Goal: Task Accomplishment & Management: Manage account settings

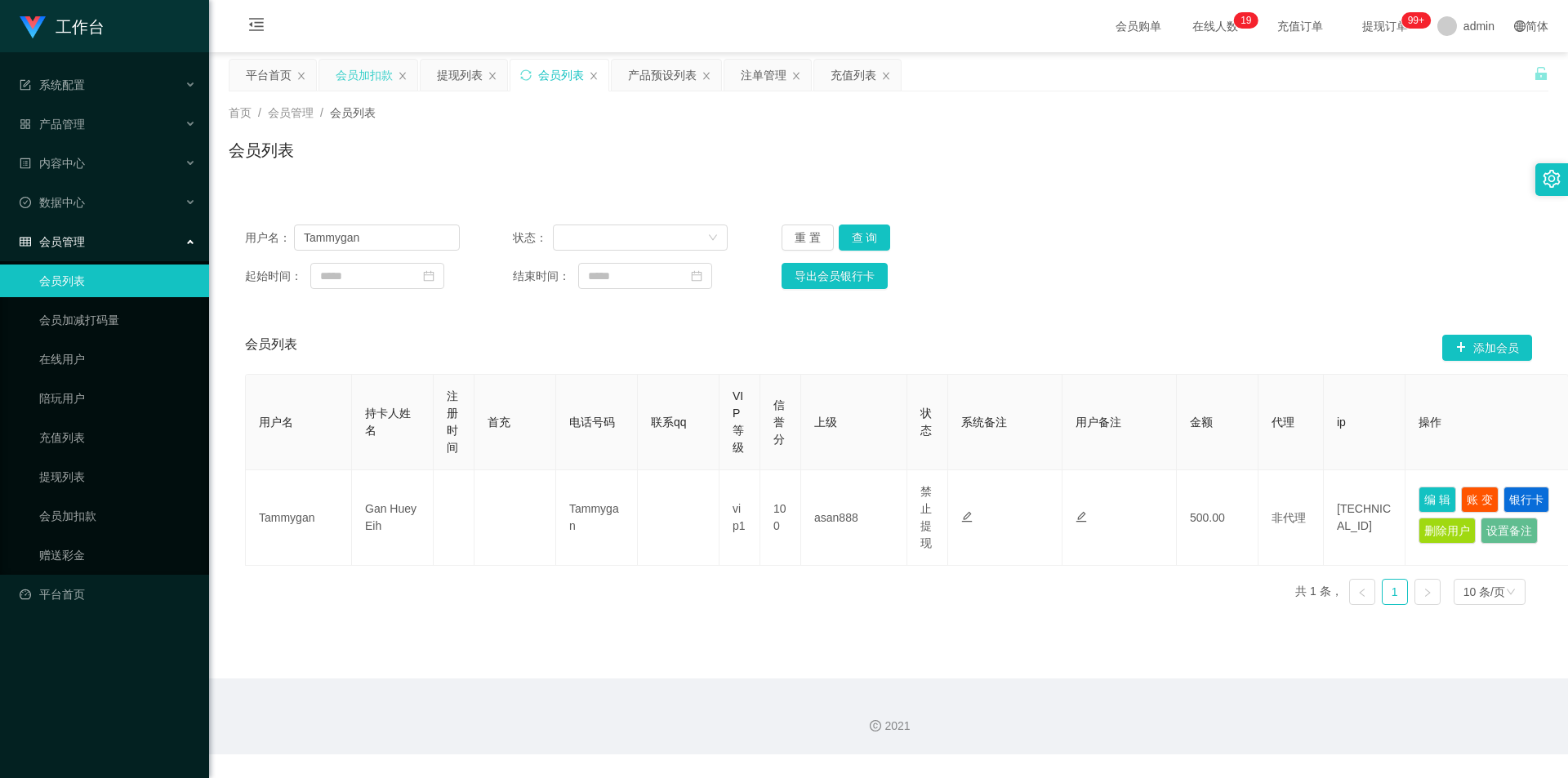
drag, startPoint x: 362, startPoint y: 67, endPoint x: 361, endPoint y: 81, distance: 14.0
click at [361, 67] on div "会员加扣款" at bounding box center [364, 74] width 57 height 31
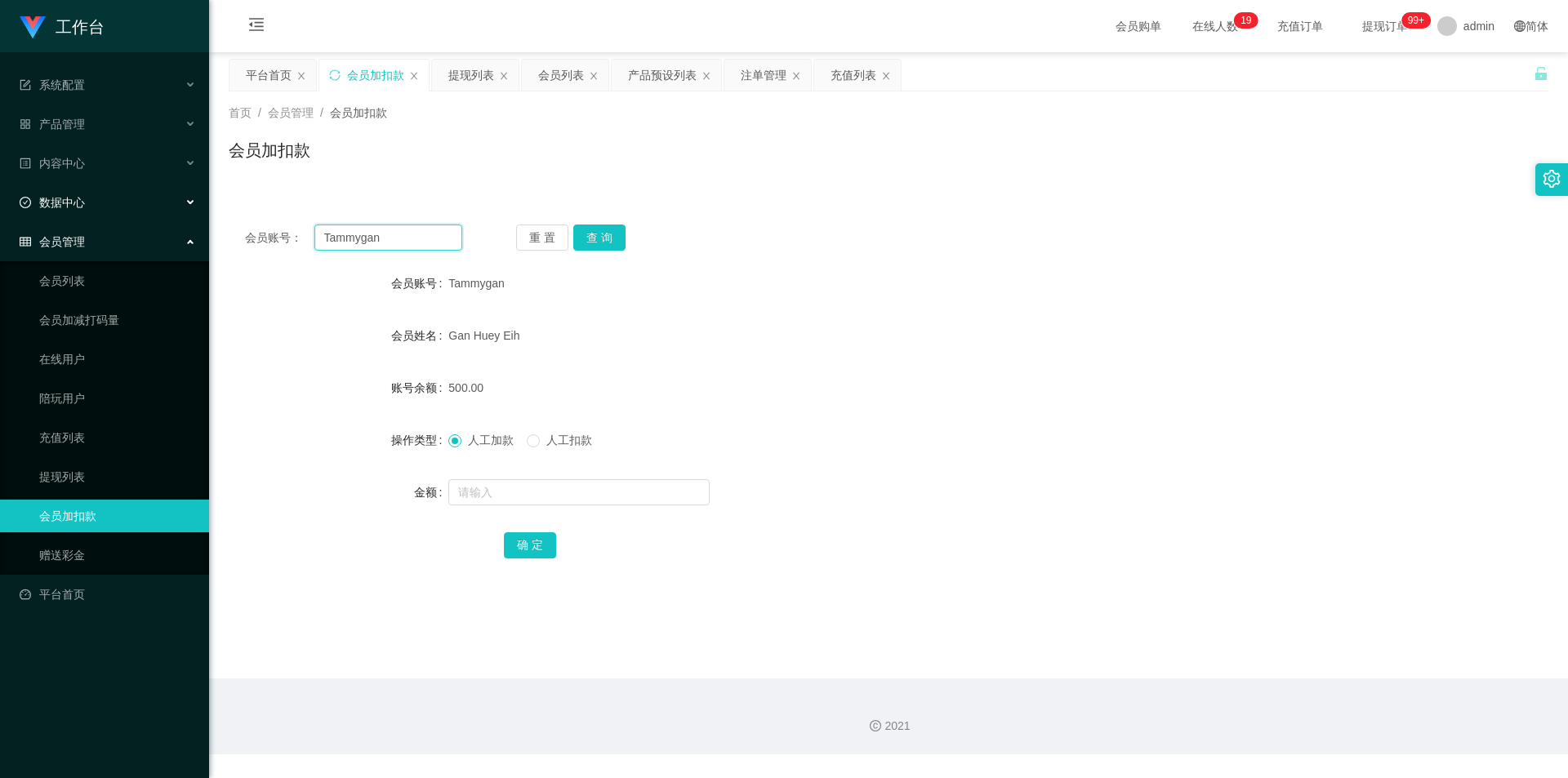
drag, startPoint x: 383, startPoint y: 241, endPoint x: 25, endPoint y: 194, distance: 361.1
click at [0, 190] on section "工作台 系统配置 产品管理 产品列表 产品预设列表 开奖记录 注单管理 即时注单 内容中心 站内信 公告列表 活动列表 数据中心 员工统计 团队统计 会员管理…" at bounding box center [784, 377] width 1568 height 754
paste input "Wheqi97"
type input "Wheqi97"
click at [597, 236] on button "查 询" at bounding box center [599, 237] width 53 height 26
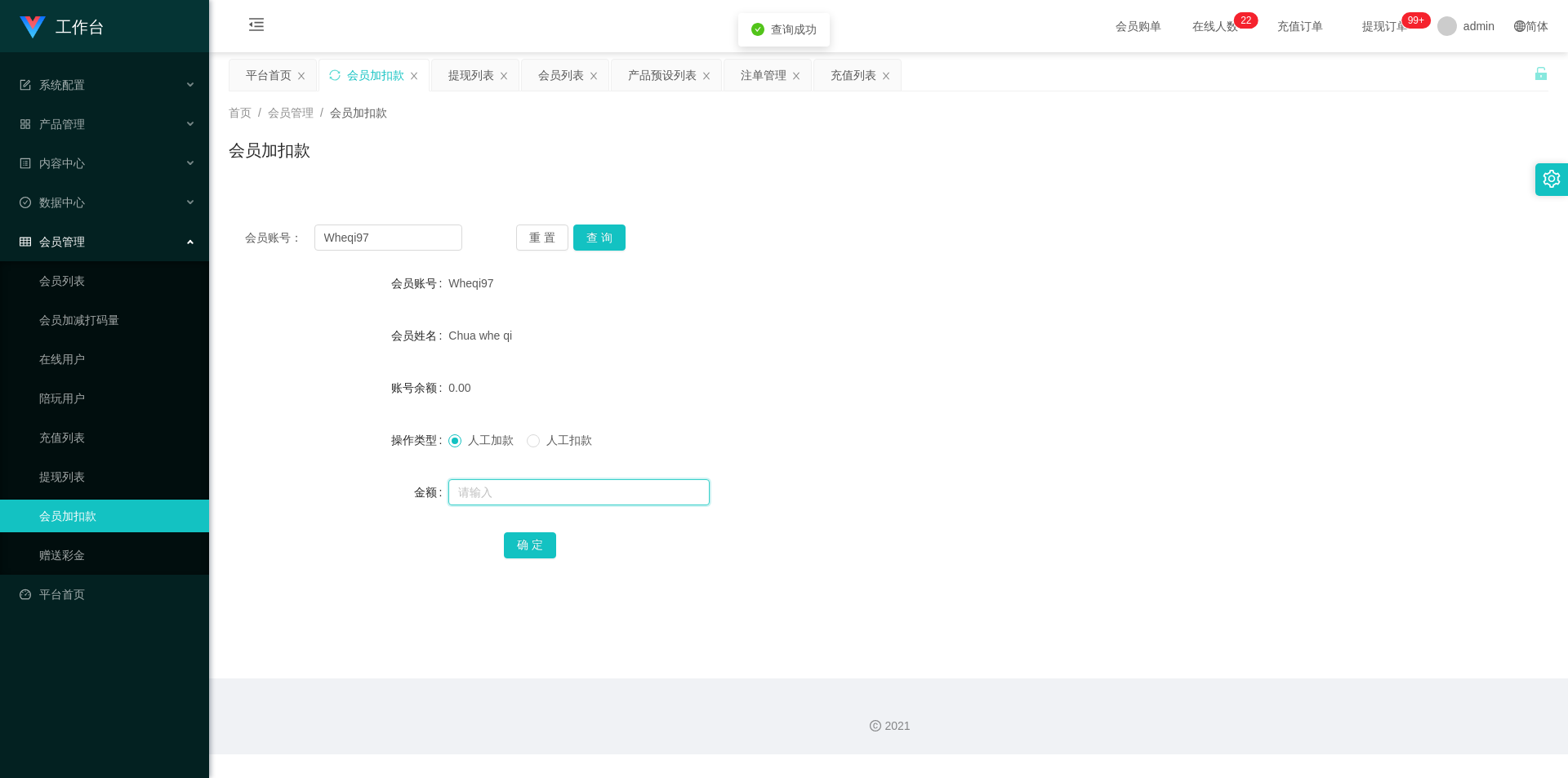
click at [525, 484] on input "text" at bounding box center [579, 492] width 261 height 26
type input "500"
click at [512, 538] on button "确 定" at bounding box center [530, 546] width 53 height 26
click at [776, 369] on form "会员账号 Wheqi97 会员姓名 [PERSON_NAME] whe qi 账号余额 500.00 操作类型 人工加款 人工扣款 金额 确 定" at bounding box center [888, 414] width 1319 height 294
click at [635, 173] on div "会员加扣款" at bounding box center [888, 157] width 1319 height 38
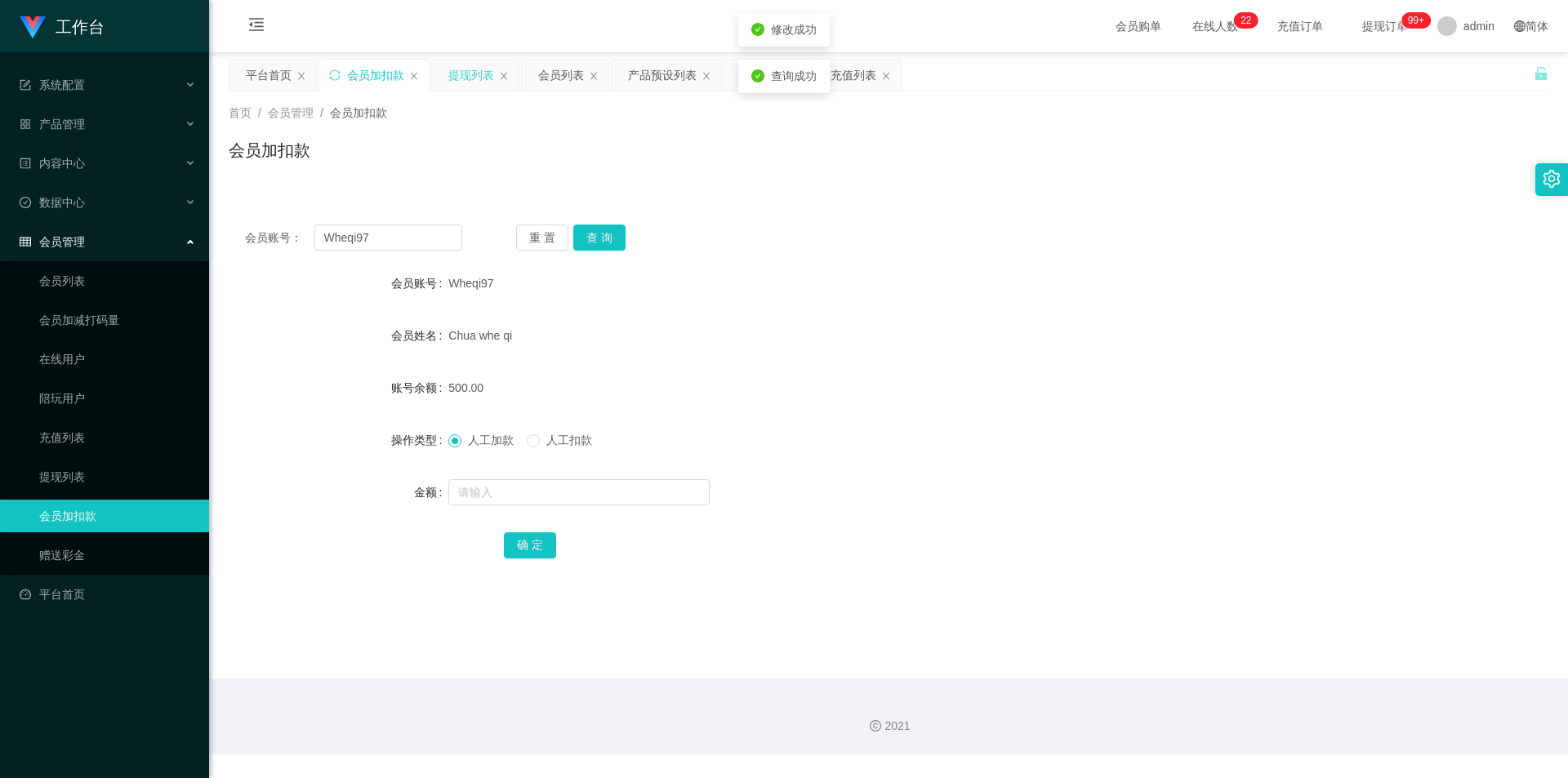
click at [475, 81] on div "提现列表" at bounding box center [471, 74] width 46 height 31
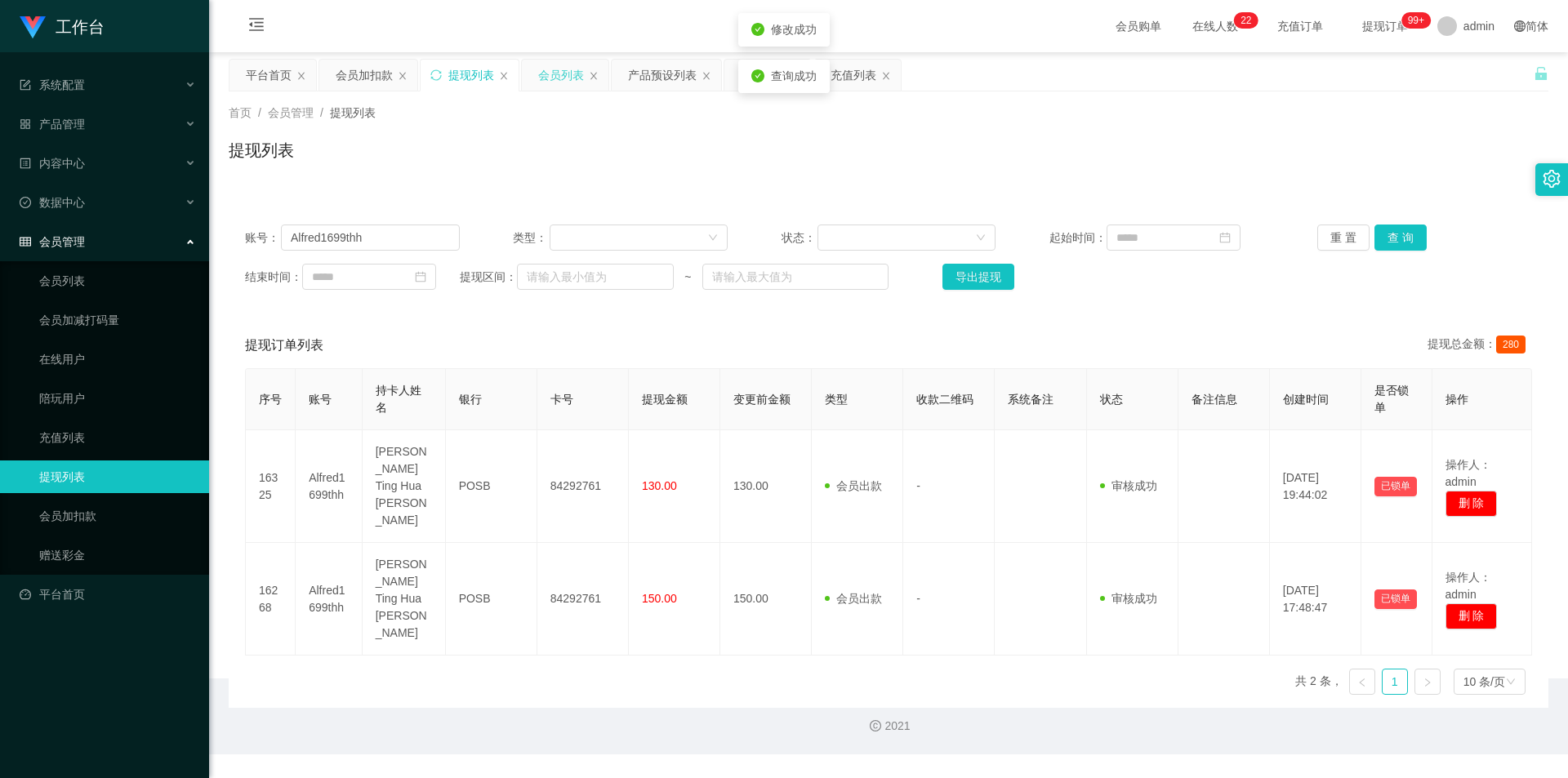
click at [549, 80] on div "会员列表" at bounding box center [561, 74] width 46 height 31
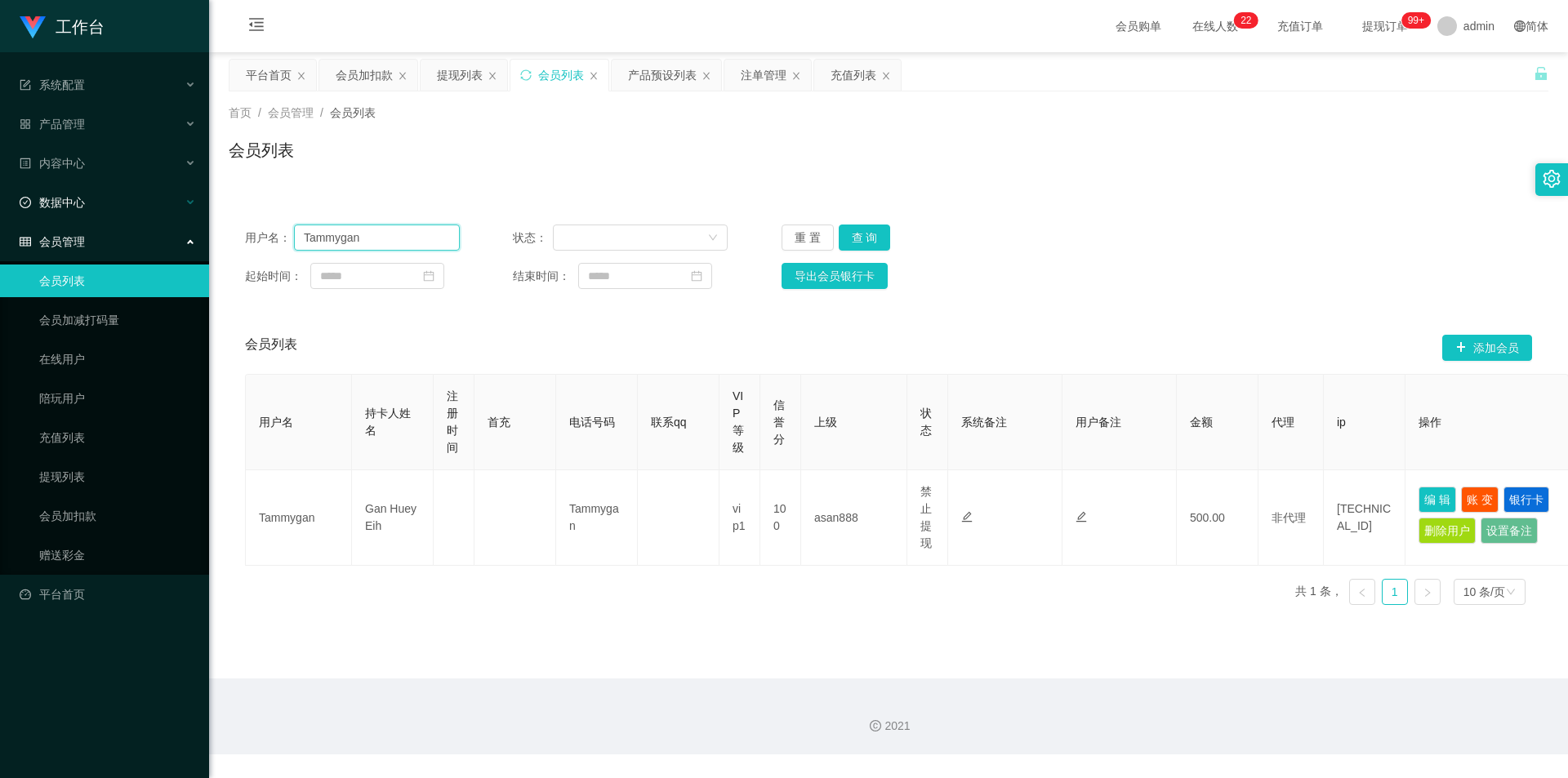
click at [0, 200] on section "工作台 系统配置 产品管理 产品列表 产品预设列表 开奖记录 注单管理 即时注单 内容中心 站内信 公告列表 活动列表 数据中心 员工统计 团队统计 会员管理…" at bounding box center [784, 377] width 1568 height 754
paste input "Wheqi97"
type input "Wheqi97"
click at [858, 235] on button "查 询" at bounding box center [865, 237] width 53 height 26
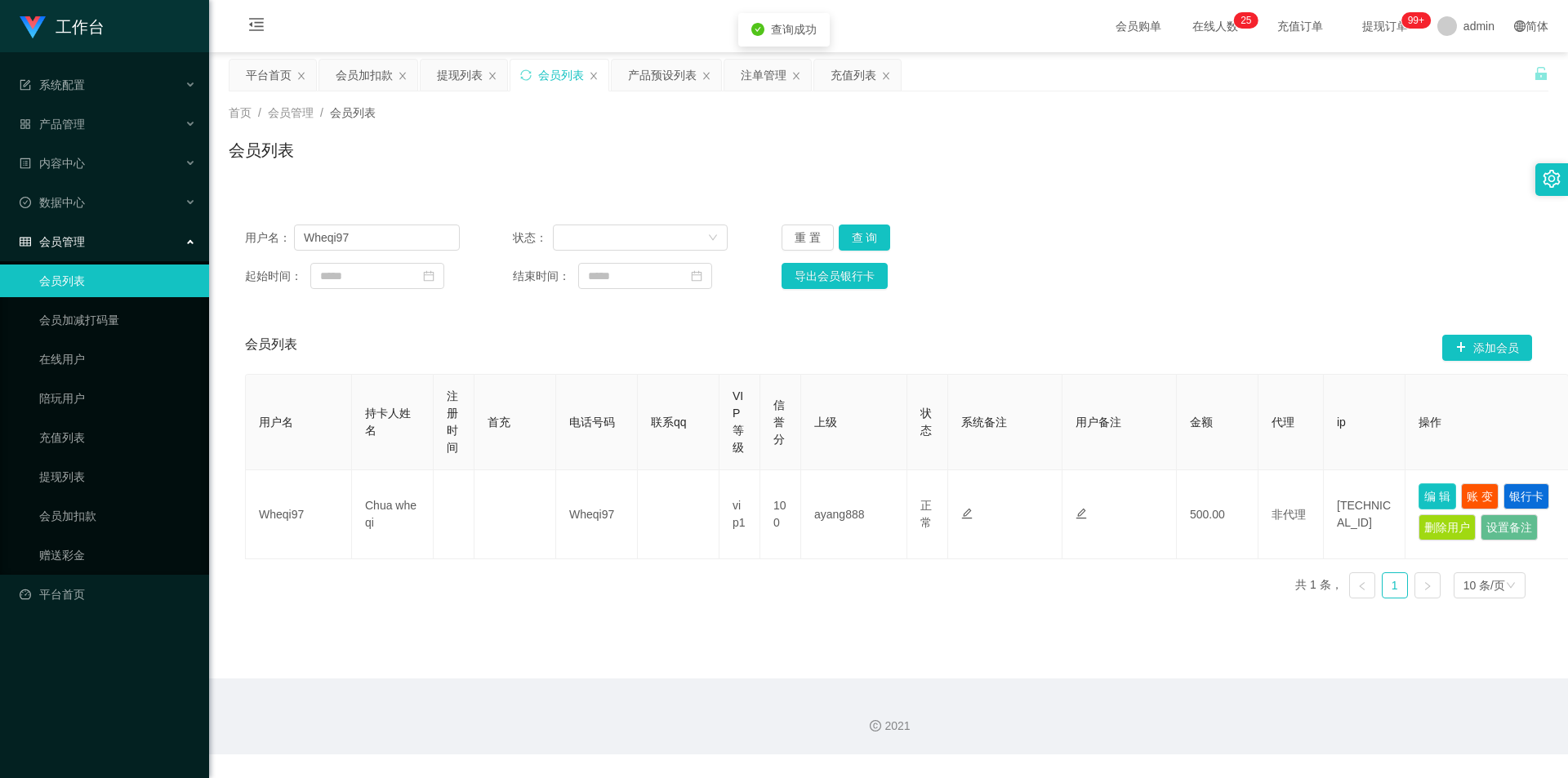
drag, startPoint x: 1433, startPoint y: 499, endPoint x: 1424, endPoint y: 499, distance: 9.0
click at [1433, 499] on button "编 辑" at bounding box center [1437, 497] width 38 height 26
type input "Wheqi97"
type input "Chua whe qi"
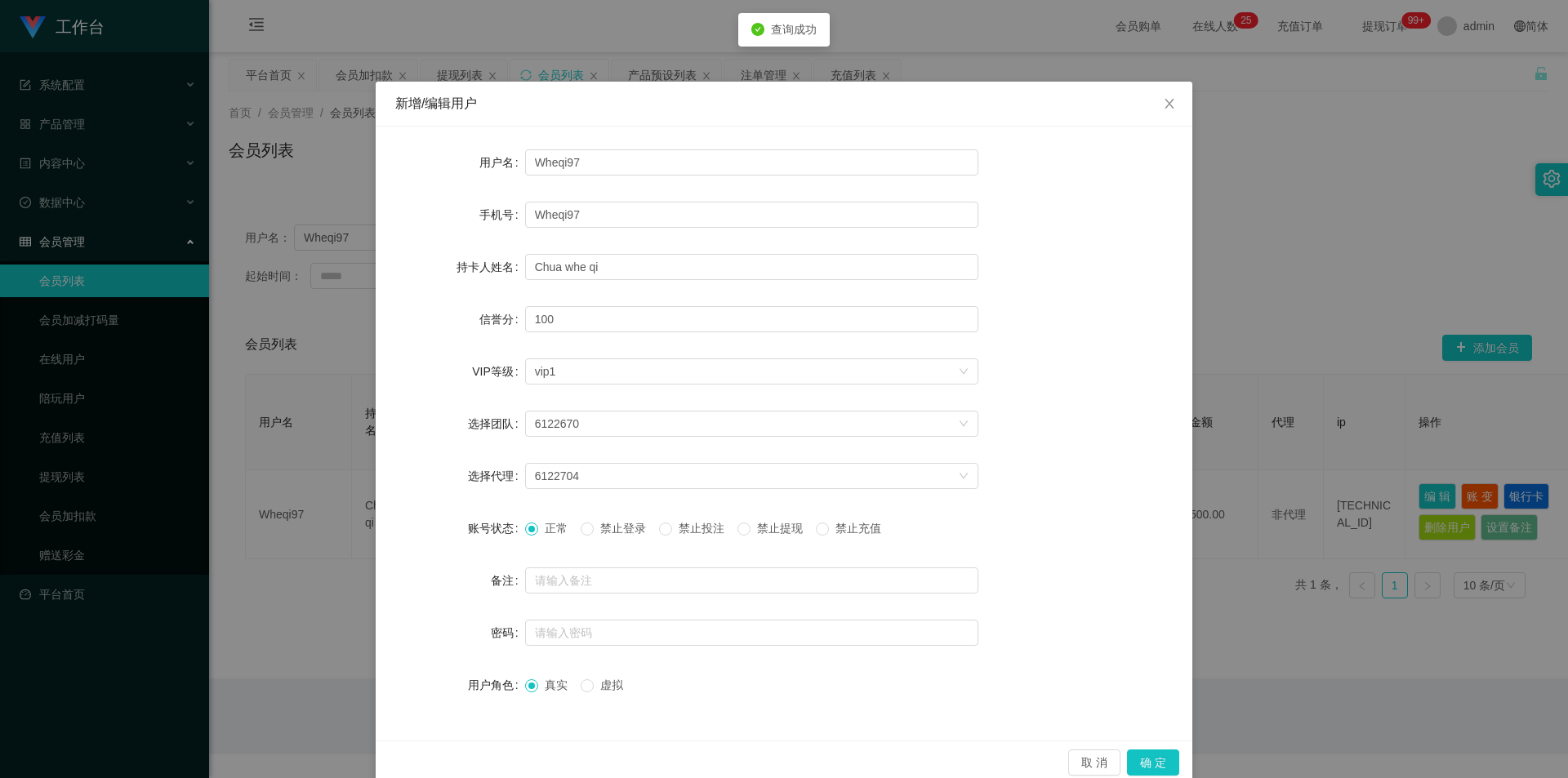
click at [754, 530] on span "禁止提现" at bounding box center [780, 528] width 59 height 13
click at [1149, 763] on button "确 定" at bounding box center [1153, 763] width 53 height 26
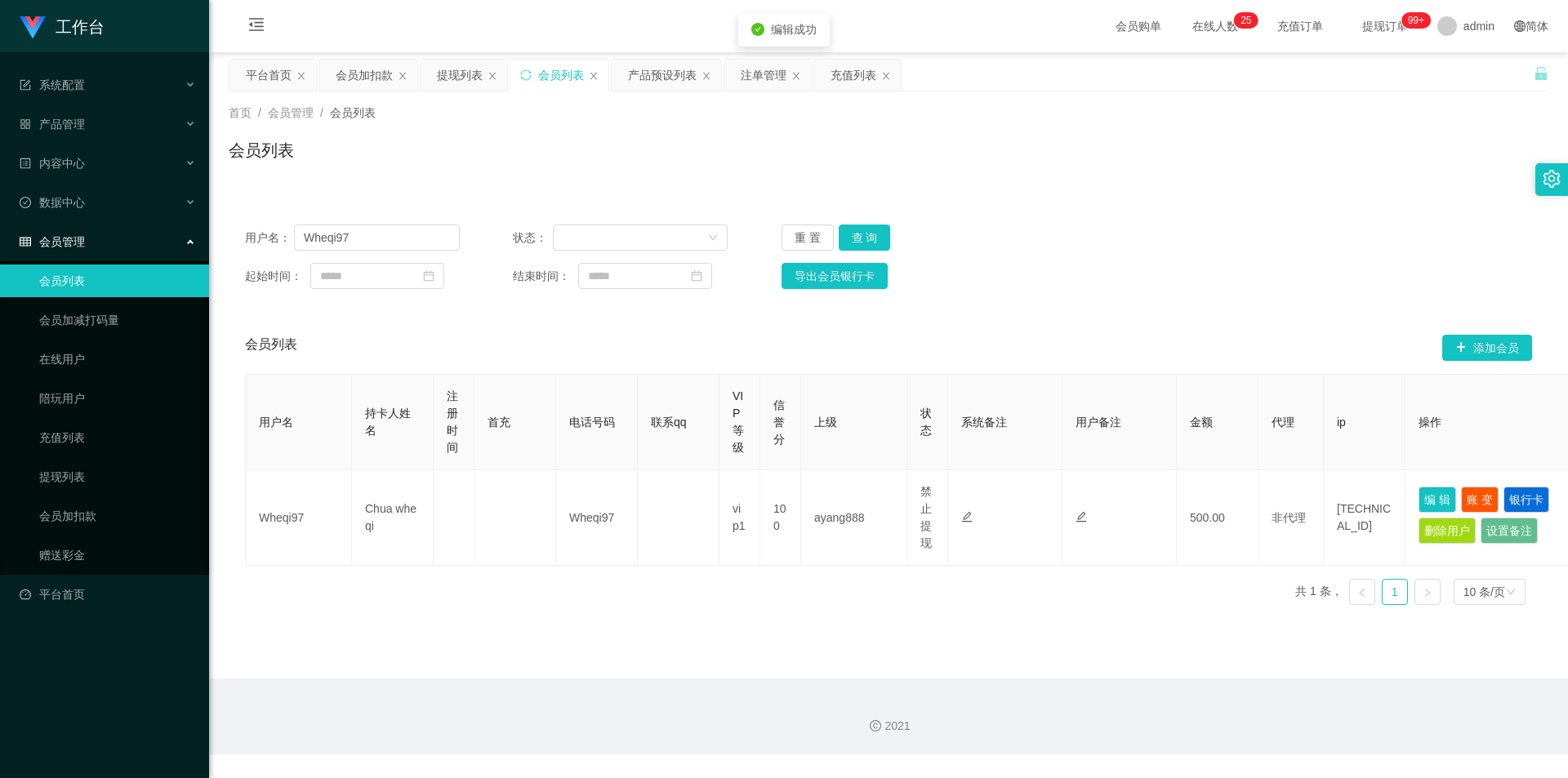
click at [1146, 691] on div "2021" at bounding box center [888, 717] width 1359 height 76
click at [1165, 245] on div "用户名： Wheqi97 状态： 重 置 查 询" at bounding box center [888, 237] width 1287 height 26
